Goal: Information Seeking & Learning: Learn about a topic

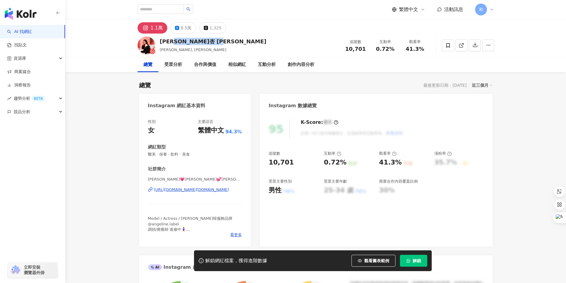
drag, startPoint x: 209, startPoint y: 42, endPoint x: 215, endPoint y: 41, distance: 6.6
click at [215, 41] on div "[PERSON_NAME]杏 [PERSON_NAME]" at bounding box center [213, 41] width 107 height 7
drag, startPoint x: 270, startPoint y: 189, endPoint x: 281, endPoint y: 189, distance: 11.0
click at [281, 189] on div "男性" at bounding box center [275, 190] width 13 height 9
click at [314, 84] on div "總覽 最後更新日期：[DATE] 近三個月" at bounding box center [316, 85] width 354 height 8
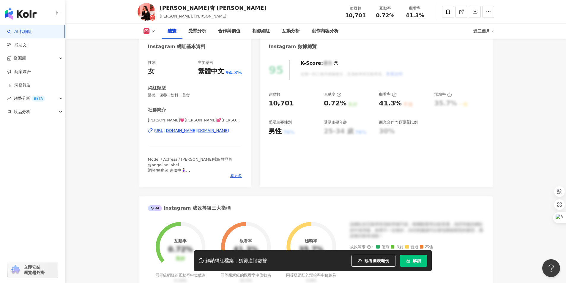
scroll to position [59, 0]
drag, startPoint x: 329, startPoint y: 102, endPoint x: 344, endPoint y: 97, distance: 15.5
click at [343, 103] on div "0.72%" at bounding box center [335, 103] width 23 height 9
copy div "0.72%"
click at [400, 103] on div "41.3% 不佳" at bounding box center [403, 103] width 49 height 9
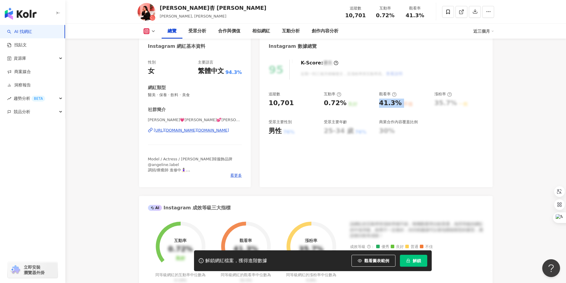
copy div "41.3% 不佳"
click at [153, 32] on icon at bounding box center [153, 31] width 5 height 5
click at [155, 56] on button "Facebook" at bounding box center [159, 56] width 36 height 8
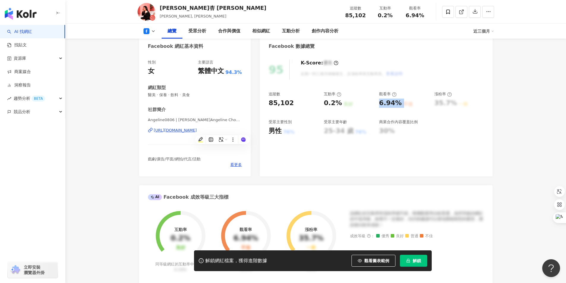
click at [155, 32] on icon at bounding box center [153, 31] width 5 height 5
